Goal: Book appointment/travel/reservation

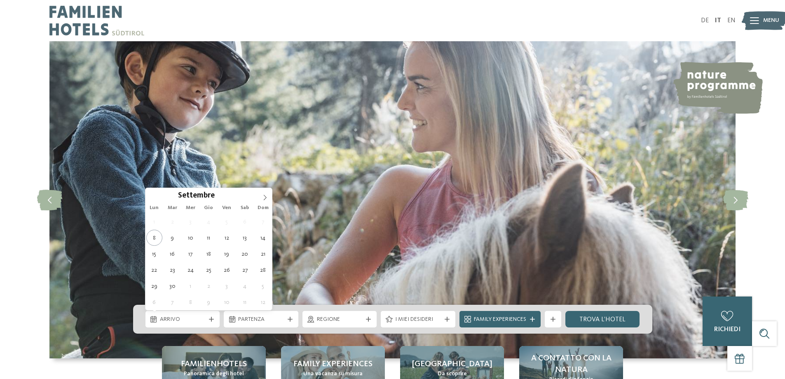
click at [203, 316] on span "Arrivo" at bounding box center [183, 319] width 46 height 8
click at [260, 198] on span at bounding box center [265, 195] width 14 height 14
click at [261, 197] on span at bounding box center [265, 195] width 14 height 14
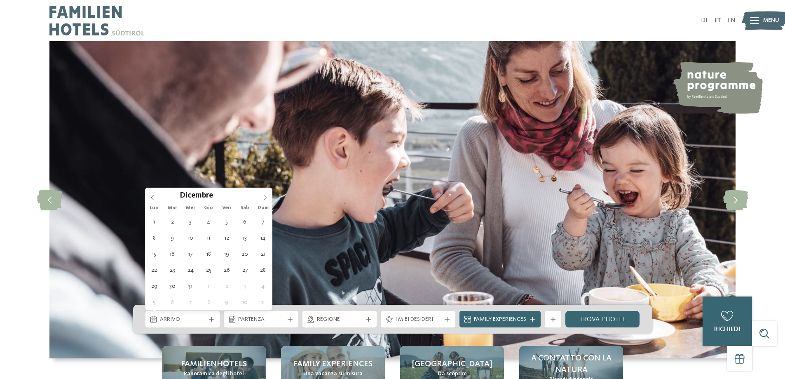
type input "****"
click at [261, 197] on span at bounding box center [265, 195] width 14 height 14
type div "21.02.2026"
type input "****"
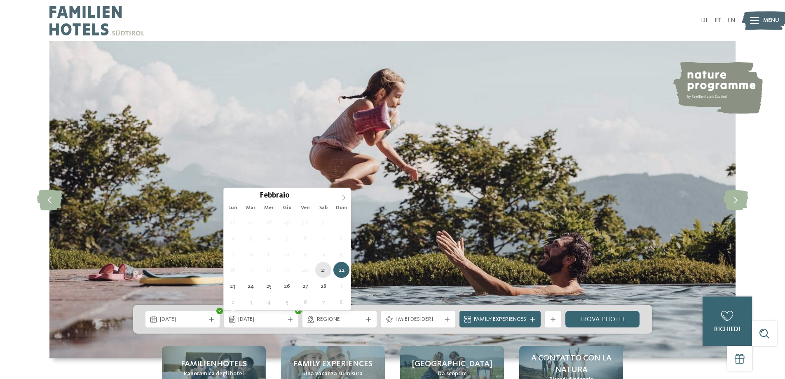
type div "21.02.2026"
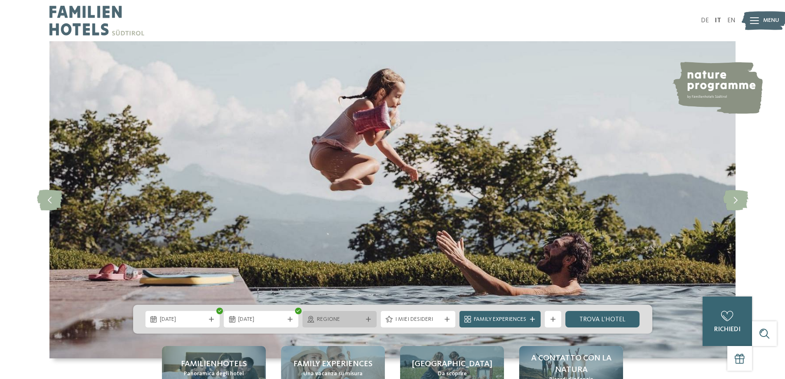
click at [318, 321] on span "Regione" at bounding box center [340, 319] width 46 height 8
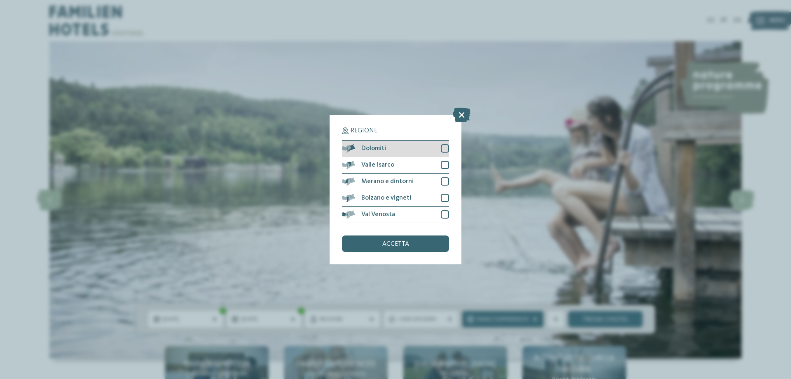
click at [443, 151] on div at bounding box center [445, 148] width 8 height 8
click at [445, 164] on div at bounding box center [445, 165] width 8 height 8
click at [442, 216] on div at bounding box center [445, 214] width 8 height 8
click at [406, 245] on span "accetta" at bounding box center [395, 244] width 27 height 7
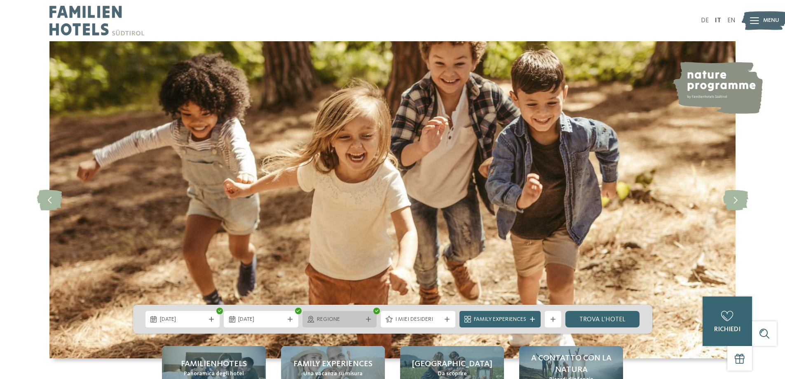
click at [324, 320] on span "Regione" at bounding box center [340, 319] width 46 height 8
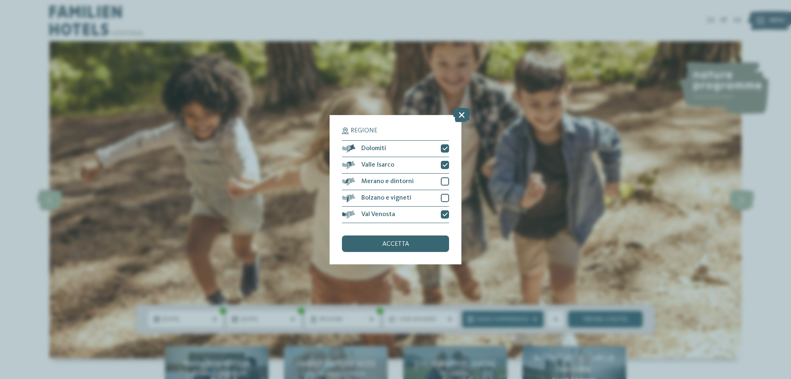
click at [547, 145] on div "Regione Dolomiti" at bounding box center [395, 189] width 791 height 379
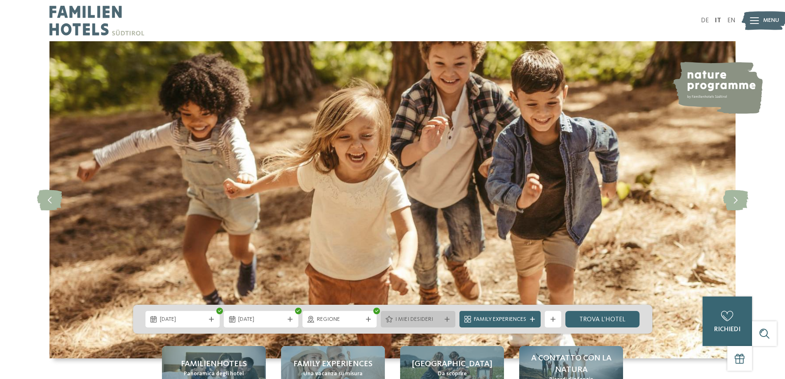
click at [419, 321] on span "I miei desideri" at bounding box center [418, 319] width 46 height 8
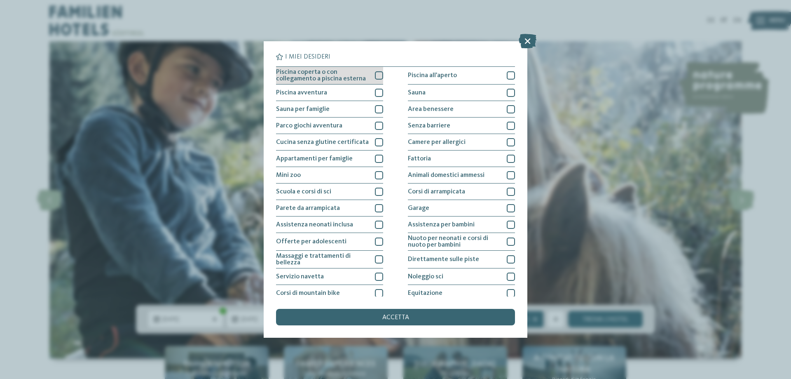
click at [314, 80] on span "Piscina coperta o con collegamento a piscina esterna" at bounding box center [322, 75] width 93 height 13
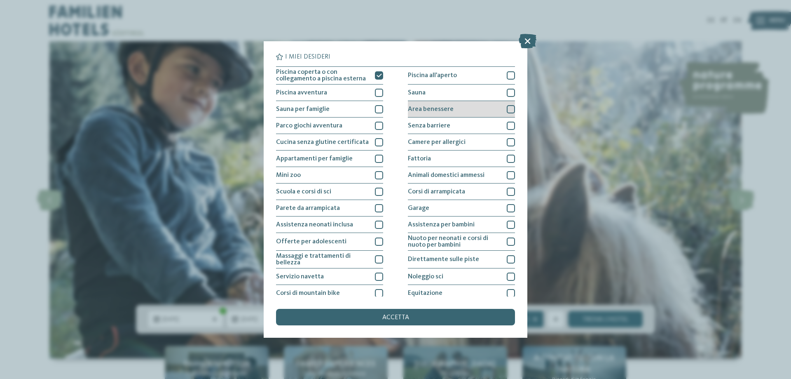
click at [507, 108] on div at bounding box center [511, 109] width 8 height 8
click at [507, 94] on div at bounding box center [511, 93] width 8 height 8
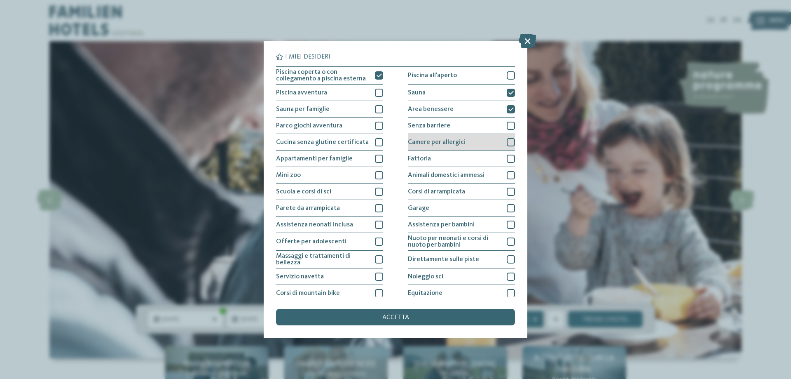
click at [507, 145] on div at bounding box center [511, 142] width 8 height 8
click at [507, 156] on div at bounding box center [511, 159] width 8 height 8
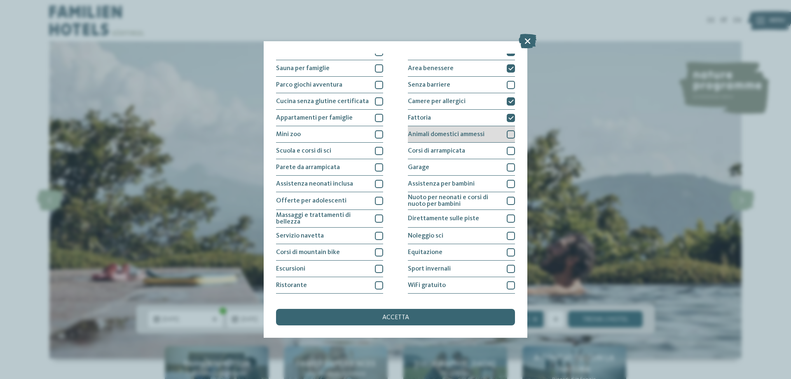
scroll to position [41, 0]
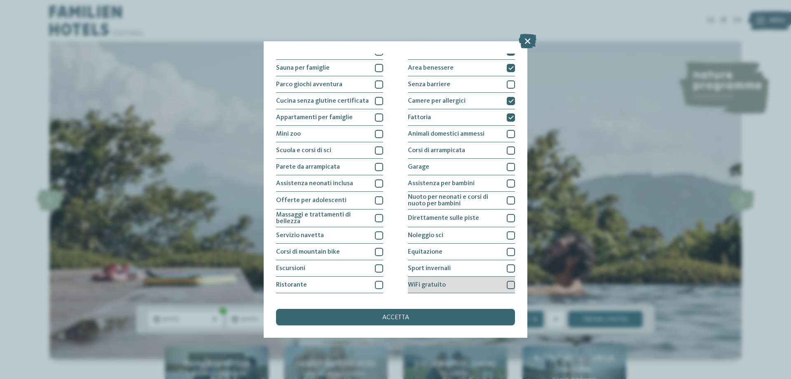
click at [507, 282] on div at bounding box center [511, 285] width 8 height 8
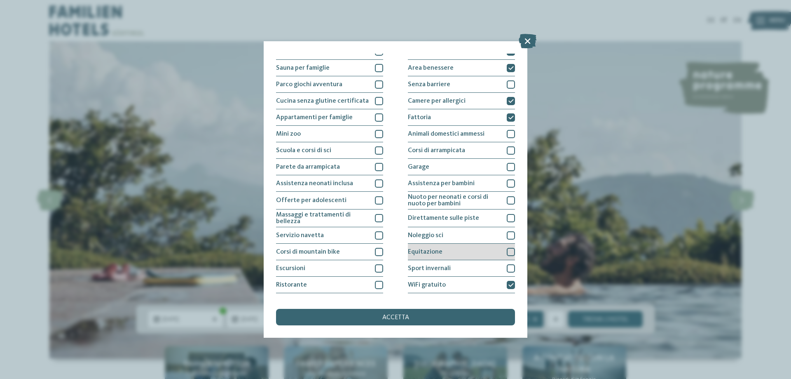
click at [507, 250] on div at bounding box center [511, 252] width 8 height 8
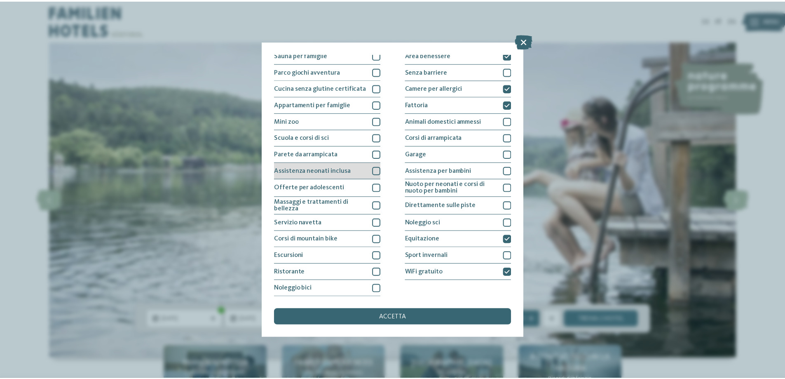
scroll to position [54, 0]
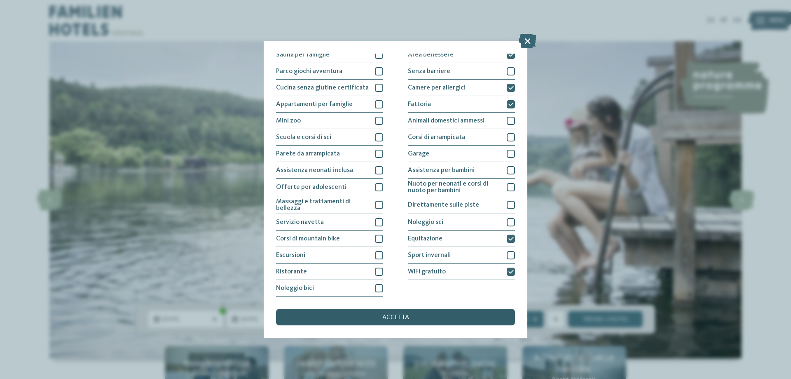
click at [383, 321] on div "accetta" at bounding box center [395, 317] width 239 height 16
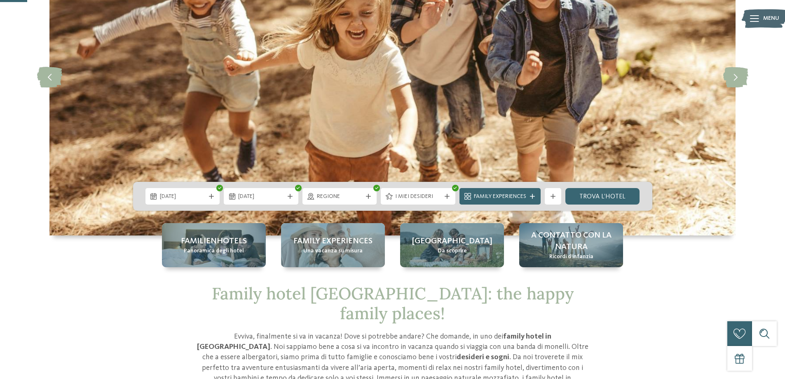
scroll to position [123, 0]
click at [618, 196] on link "trova l’hotel" at bounding box center [602, 195] width 75 height 16
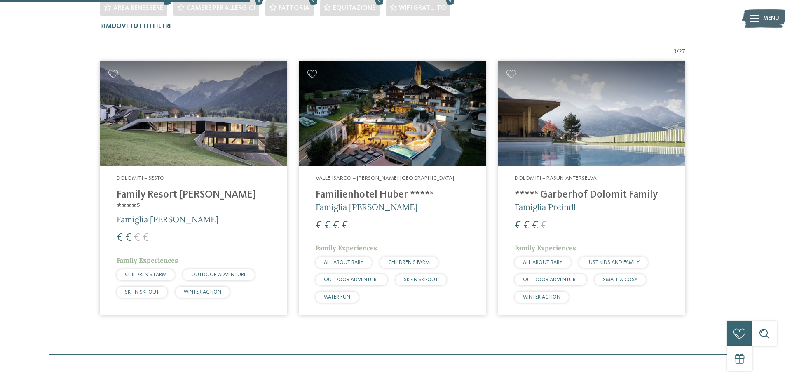
scroll to position [291, 0]
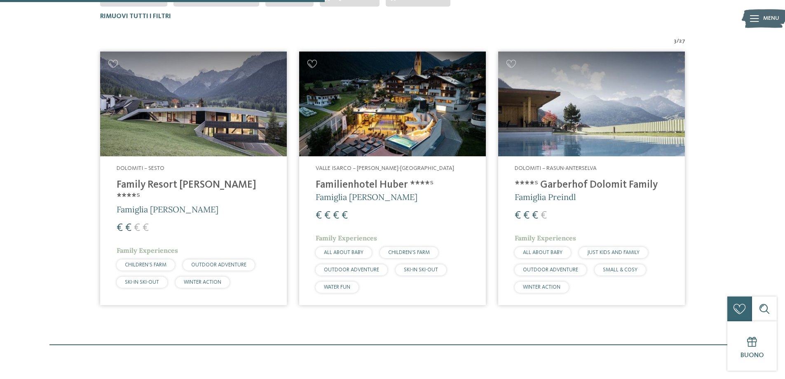
click at [176, 189] on h4 "Family Resort Rainer ****ˢ" at bounding box center [194, 191] width 154 height 25
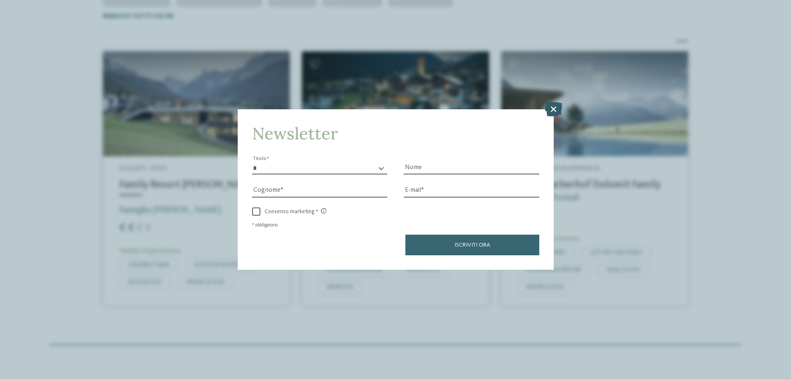
click at [556, 109] on icon at bounding box center [554, 109] width 18 height 14
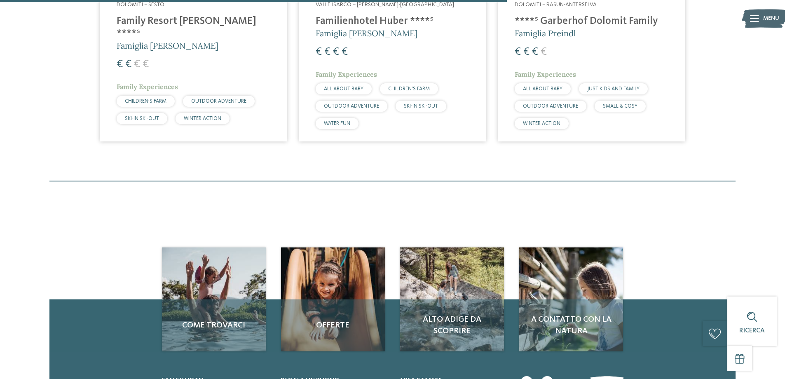
scroll to position [455, 0]
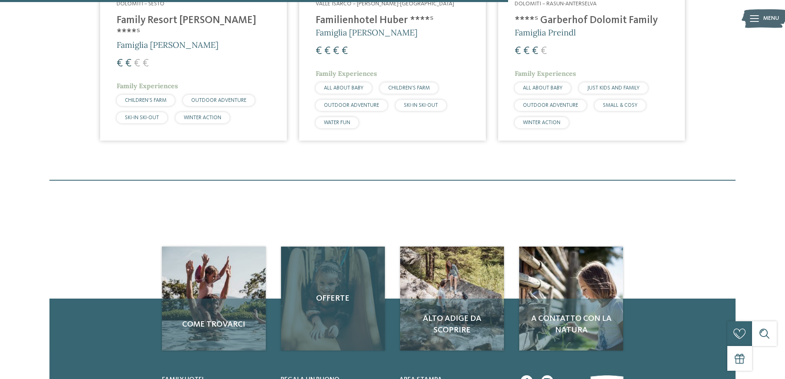
click at [327, 295] on span "Offerte" at bounding box center [332, 299] width 87 height 12
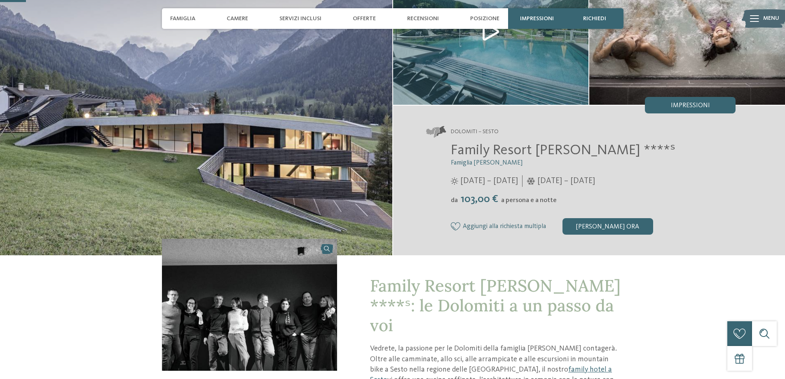
scroll to position [83, 0]
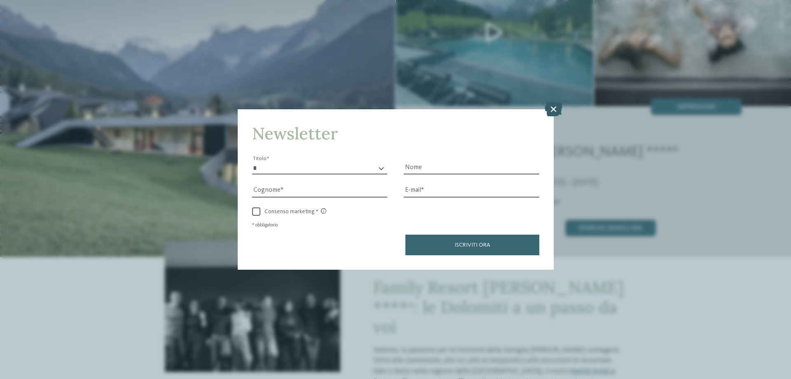
click at [555, 107] on icon at bounding box center [554, 109] width 18 height 14
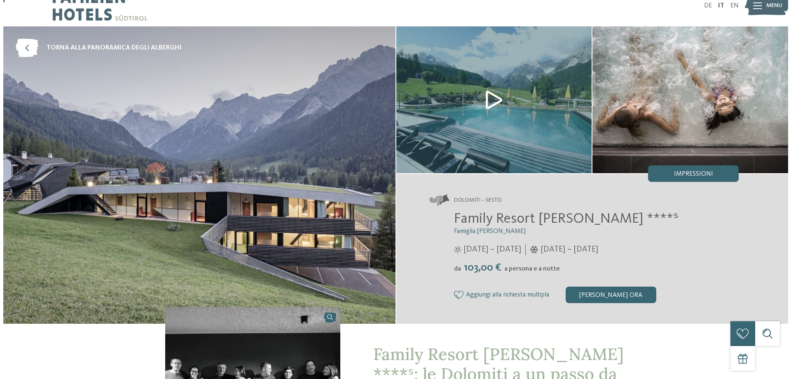
scroll to position [0, 0]
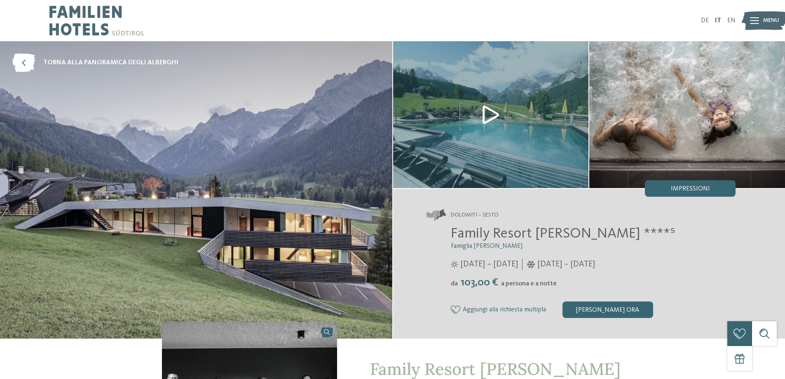
click at [303, 166] on img at bounding box center [196, 189] width 392 height 297
click at [461, 131] on img at bounding box center [491, 114] width 196 height 147
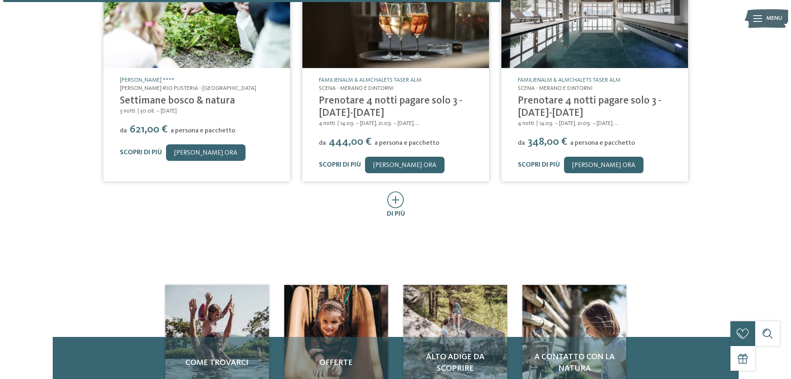
scroll to position [494, 0]
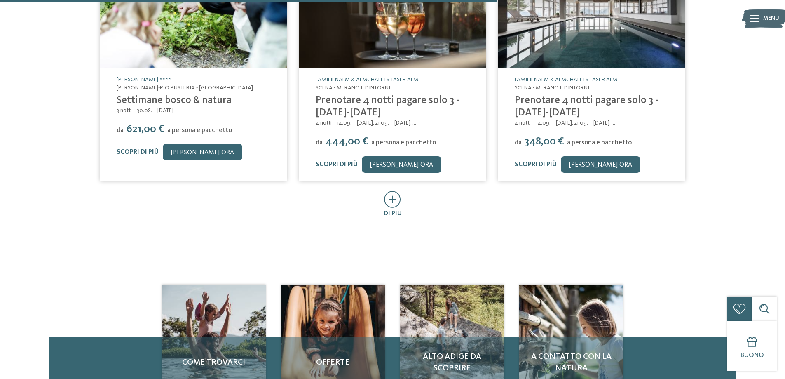
click at [626, 100] on link "Prenotare 4 notti pagare solo 3 - [DATE]-[DATE]" at bounding box center [586, 106] width 143 height 23
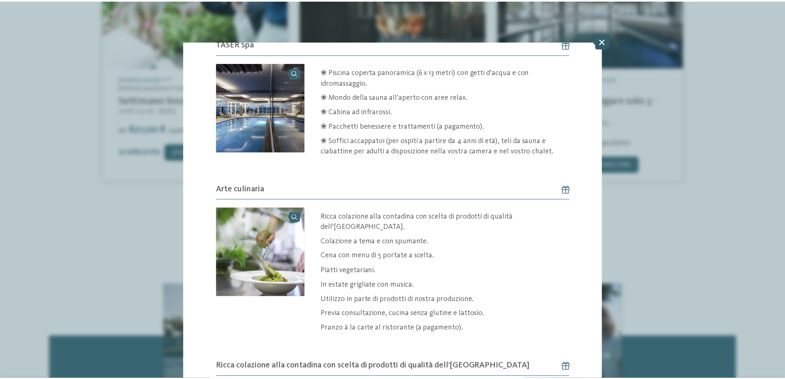
scroll to position [446, 0]
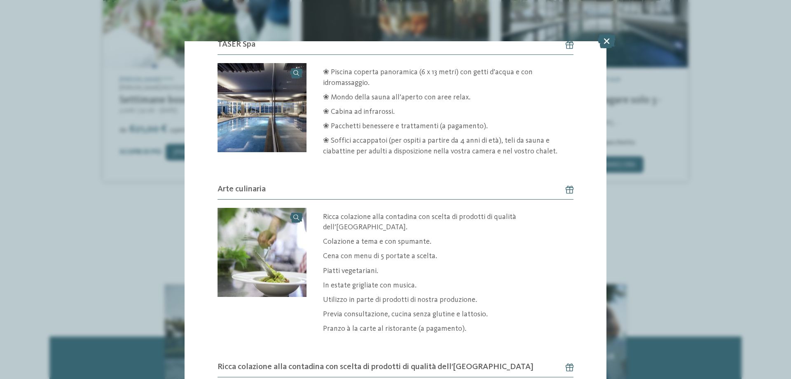
drag, startPoint x: 605, startPoint y: 40, endPoint x: 603, endPoint y: 45, distance: 4.7
click at [605, 41] on icon at bounding box center [607, 41] width 18 height 14
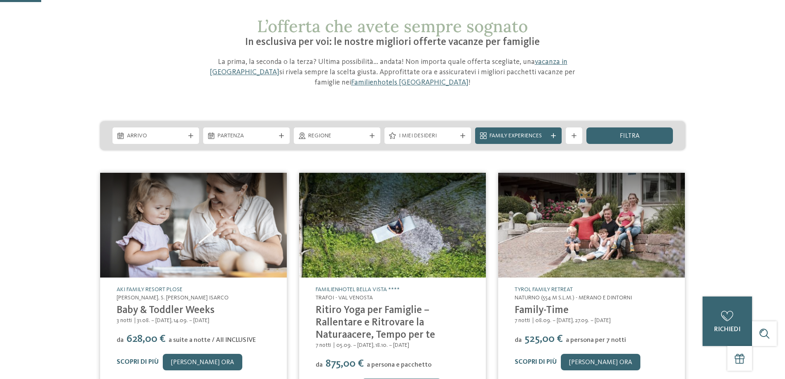
scroll to position [41, 0]
click at [469, 79] on link "Familienhotels Südtirol" at bounding box center [409, 82] width 117 height 7
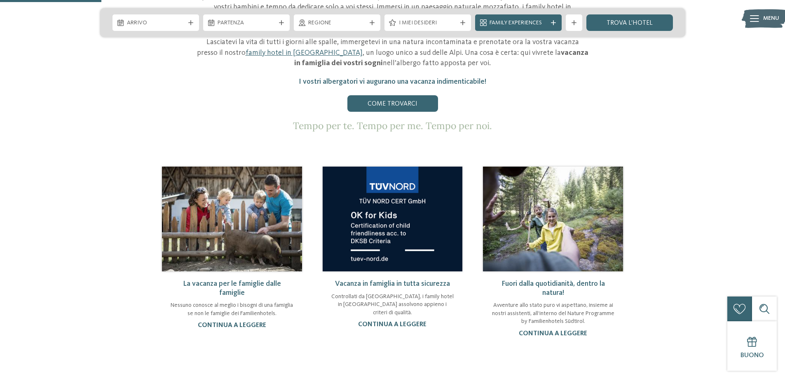
scroll to position [494, 0]
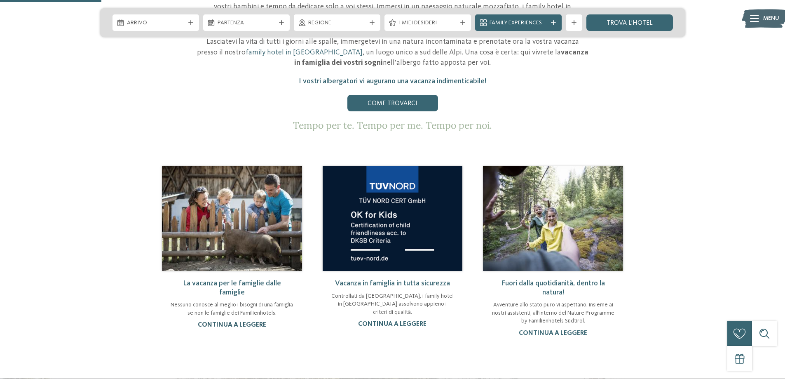
click at [234, 321] on link "continua a leggere" at bounding box center [232, 324] width 68 height 7
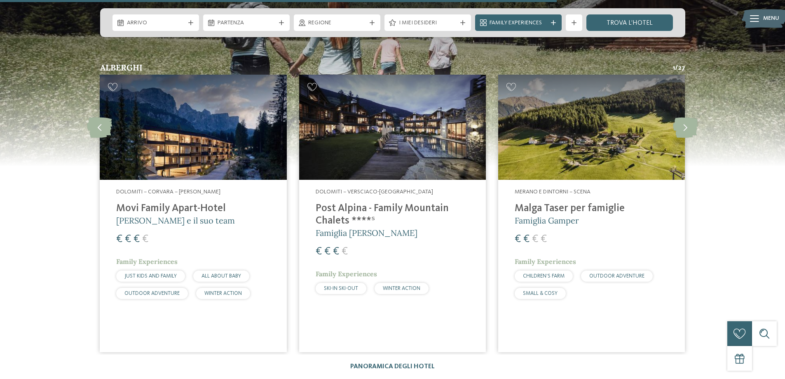
scroll to position [1071, 0]
click at [527, 209] on h4 "Malga Taser per famiglie" at bounding box center [592, 208] width 154 height 12
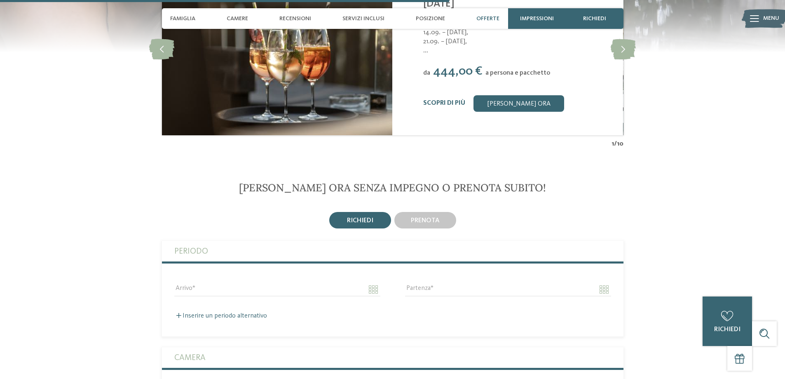
scroll to position [1854, 0]
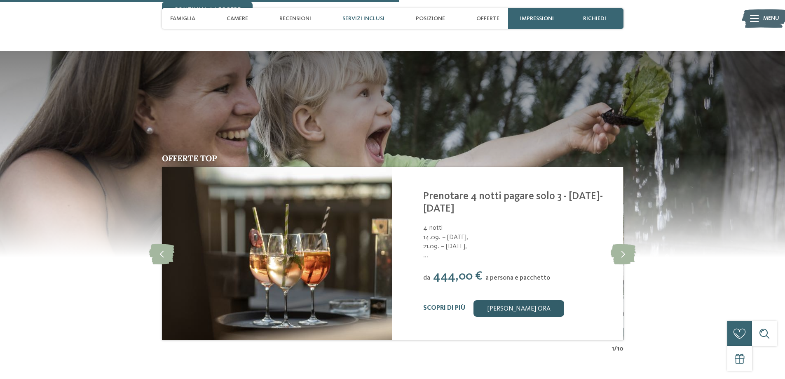
click at [505, 300] on link "[PERSON_NAME] ora" at bounding box center [518, 308] width 91 height 16
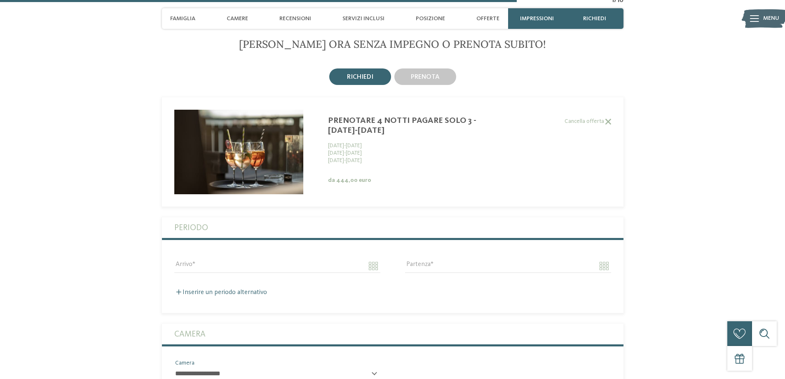
scroll to position [2008, 0]
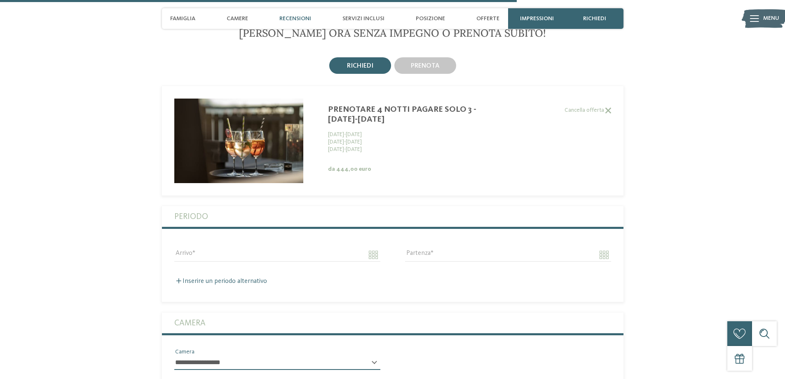
click at [294, 20] on span "Recensioni" at bounding box center [295, 18] width 32 height 7
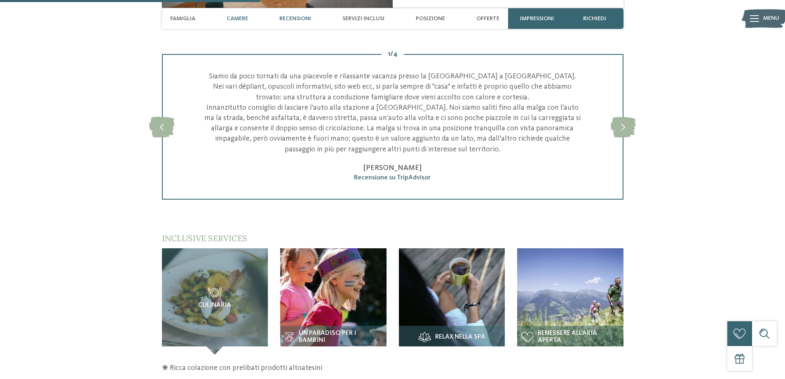
scroll to position [1112, 0]
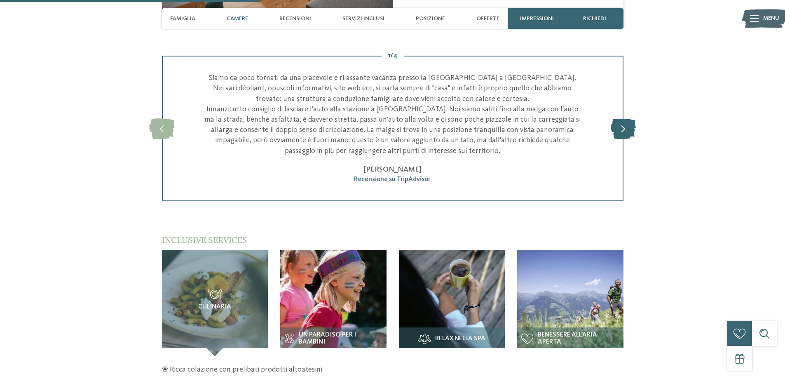
click at [623, 125] on icon at bounding box center [623, 128] width 25 height 21
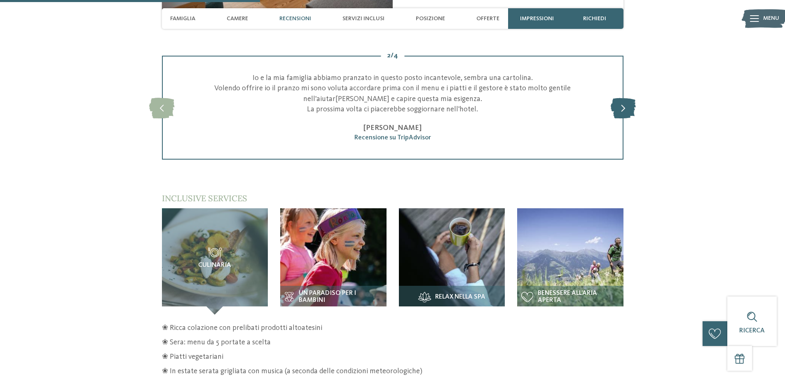
click at [623, 125] on div "slide 3 of 4 La Malga dei Sogni! Io, mia moglie e i bambini abbiamo adorato que…" at bounding box center [393, 108] width 462 height 104
click at [624, 106] on icon at bounding box center [623, 107] width 25 height 21
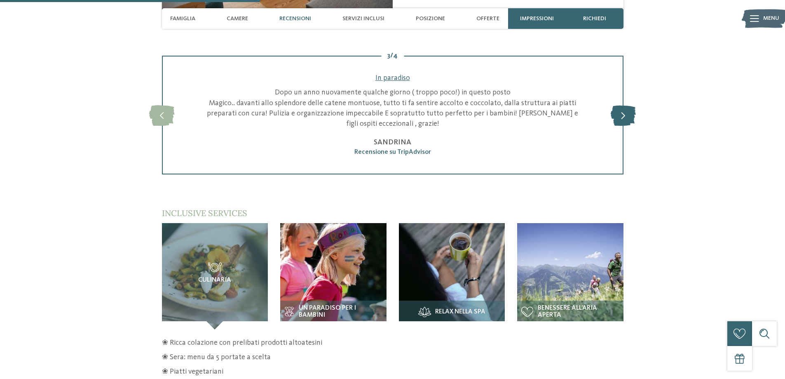
click at [624, 106] on icon at bounding box center [623, 115] width 25 height 21
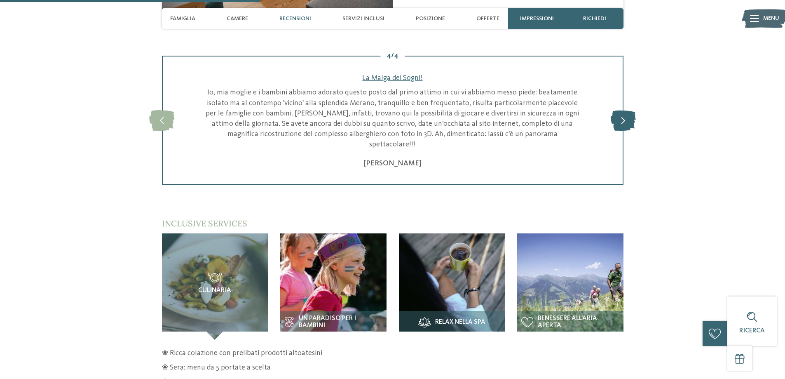
click at [624, 110] on icon at bounding box center [623, 120] width 25 height 21
